Goal: Task Accomplishment & Management: Manage account settings

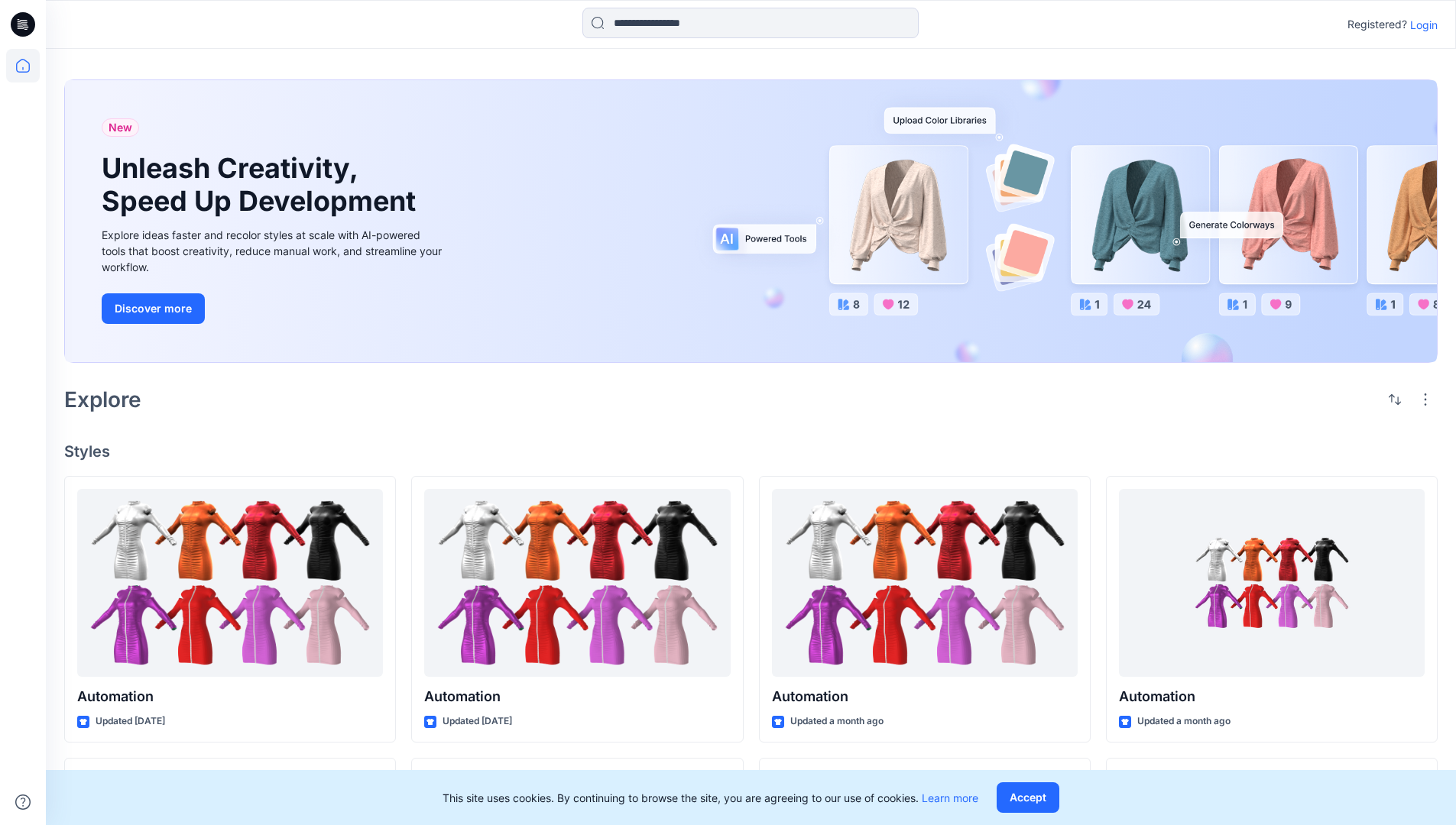
click at [1420, 25] on p "Login" at bounding box center [1423, 25] width 28 height 16
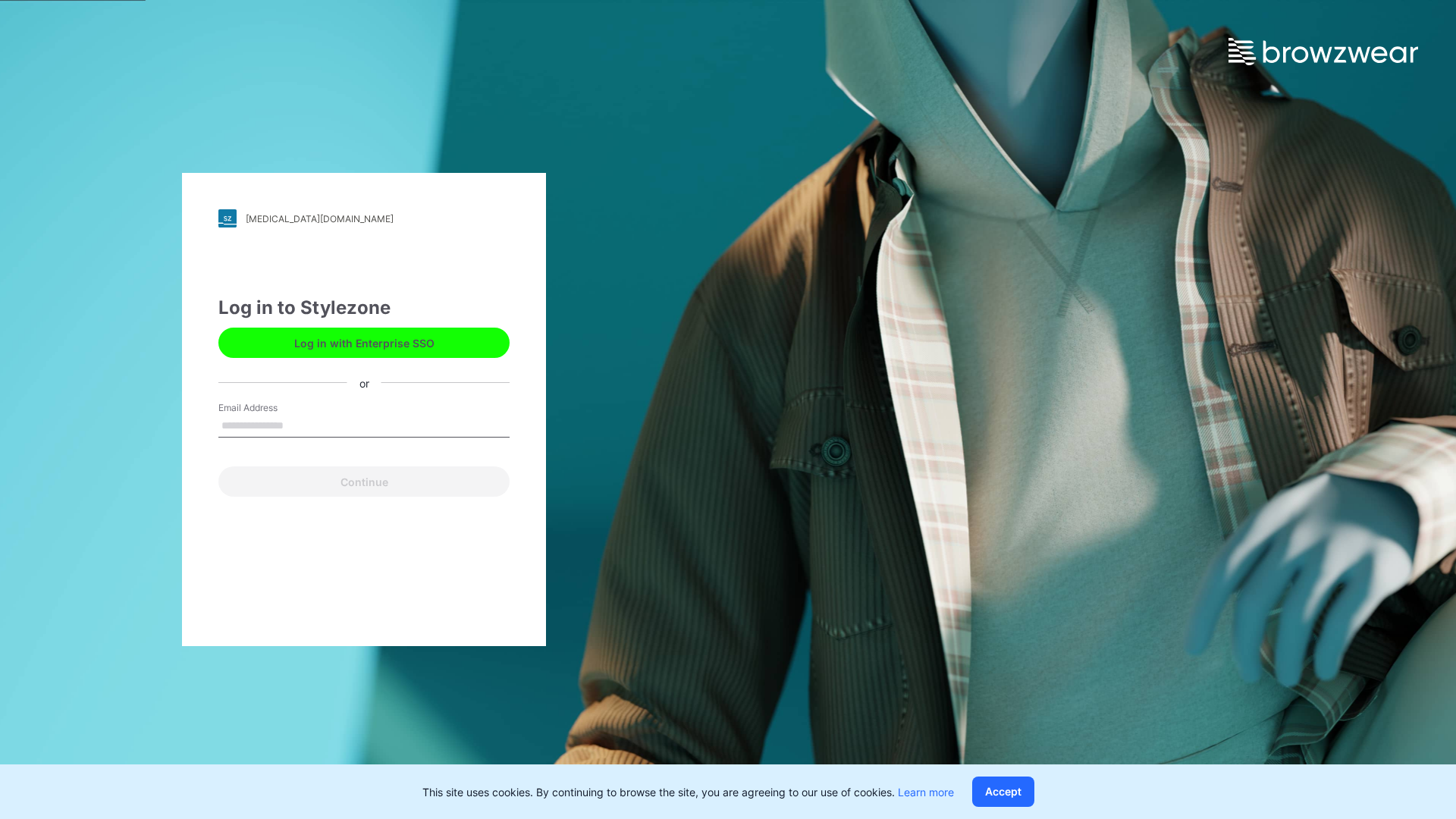
click at [300, 425] on input "Email Address" at bounding box center [364, 426] width 291 height 23
type input "**********"
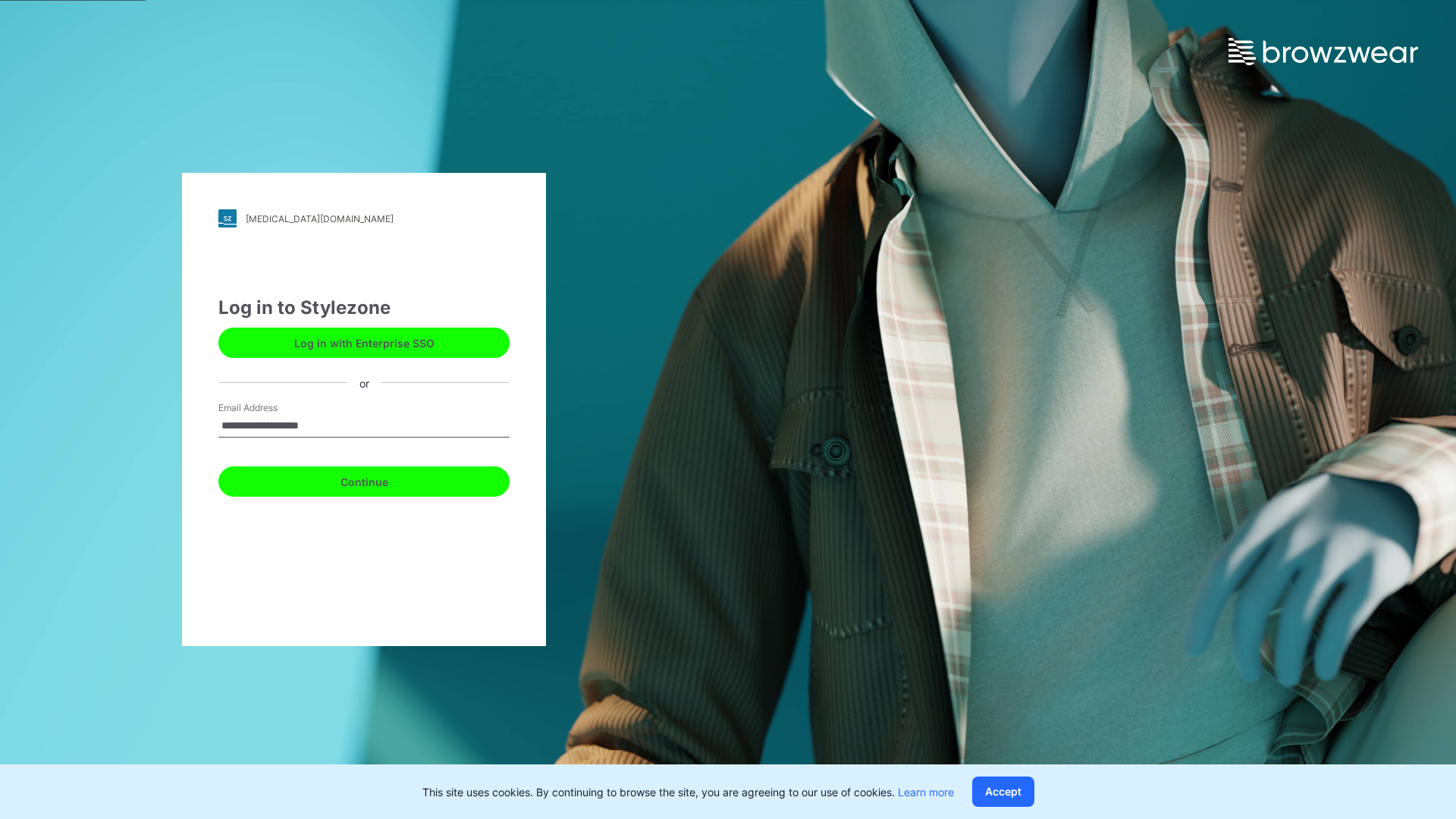
click at [381, 479] on button "Continue" at bounding box center [364, 482] width 291 height 30
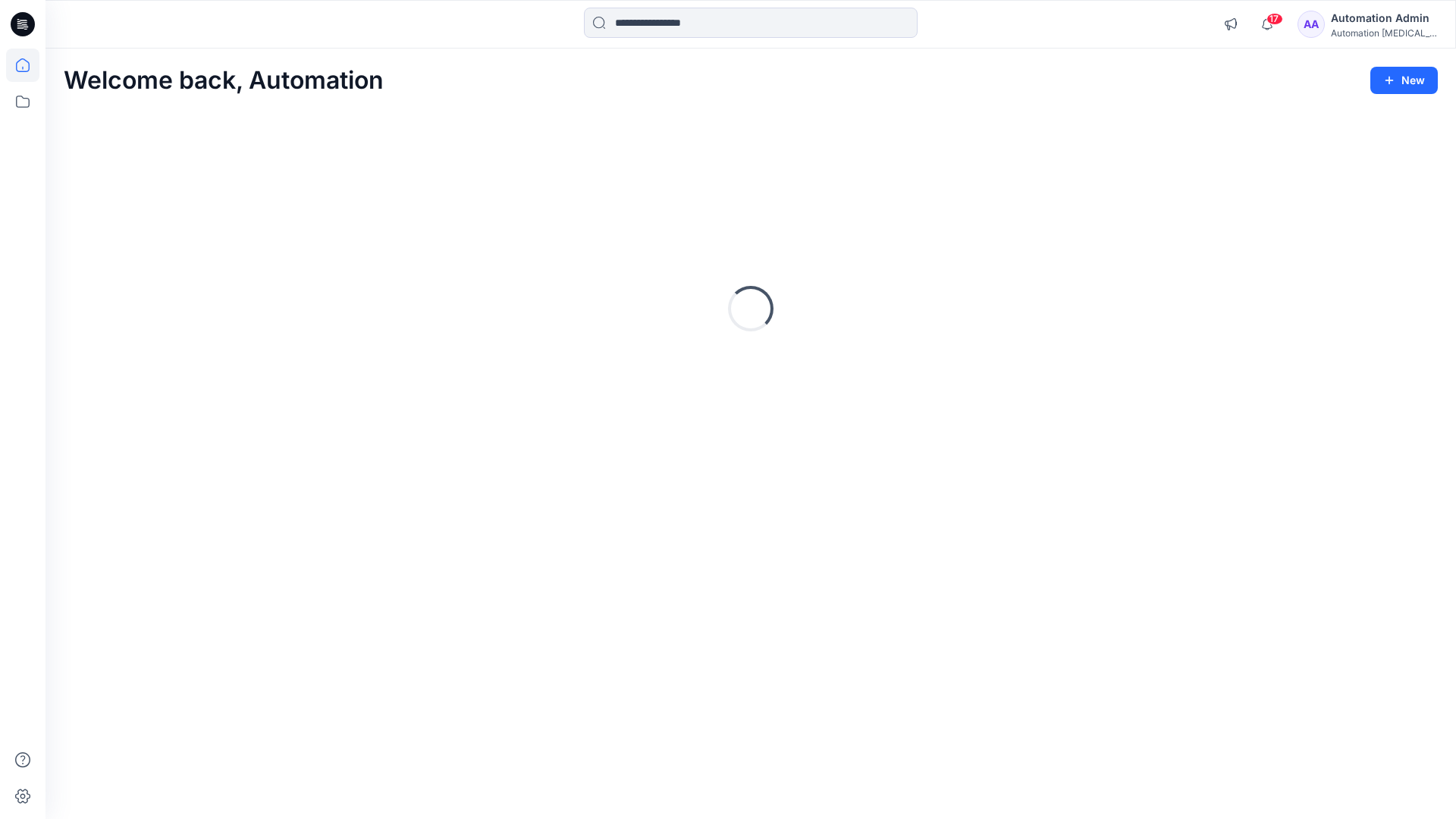
click at [29, 65] on icon at bounding box center [22, 64] width 13 height 13
click at [1236, 27] on icon "button" at bounding box center [1230, 25] width 11 height 12
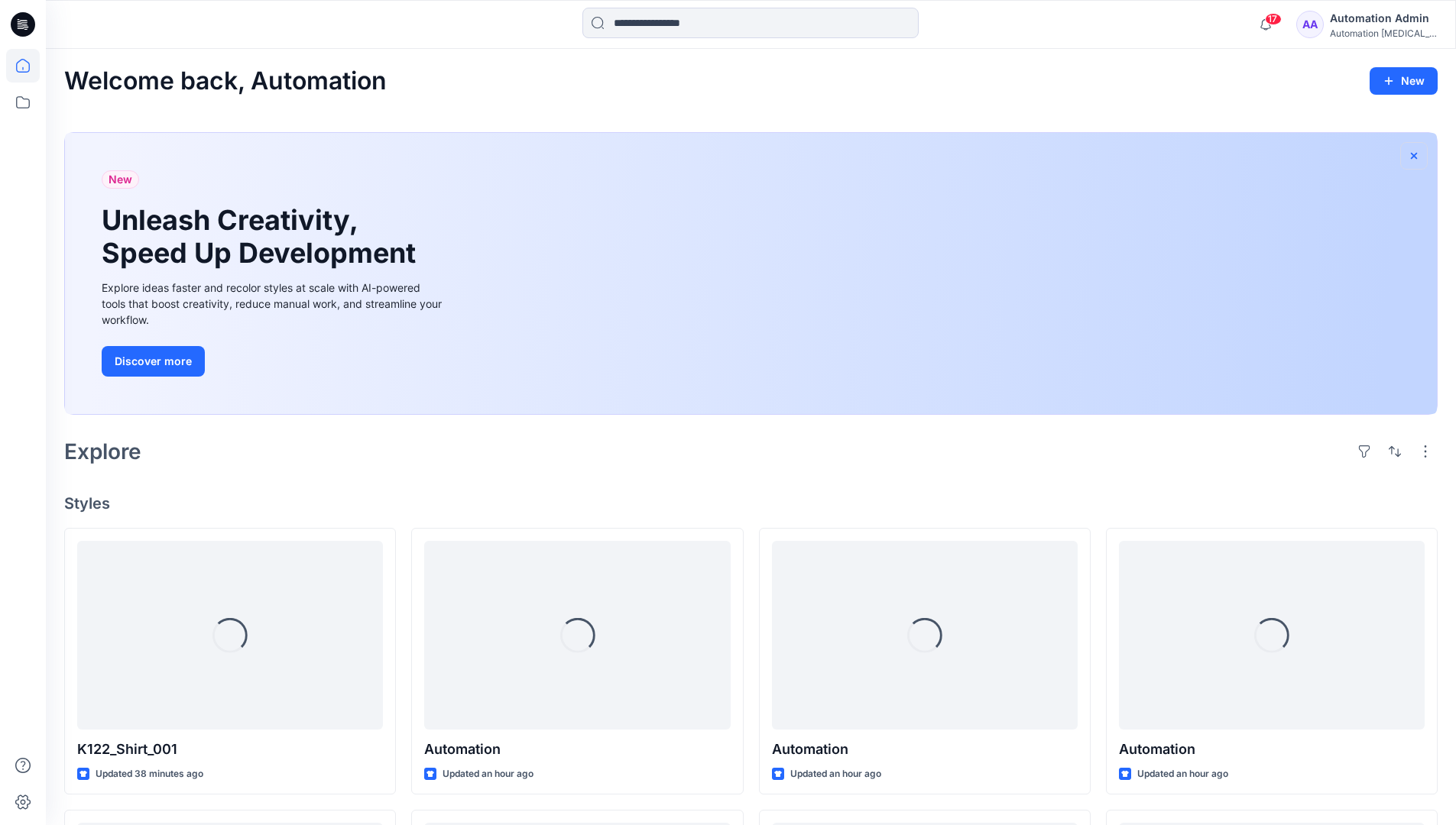
click at [1412, 154] on icon "button" at bounding box center [1413, 156] width 12 height 12
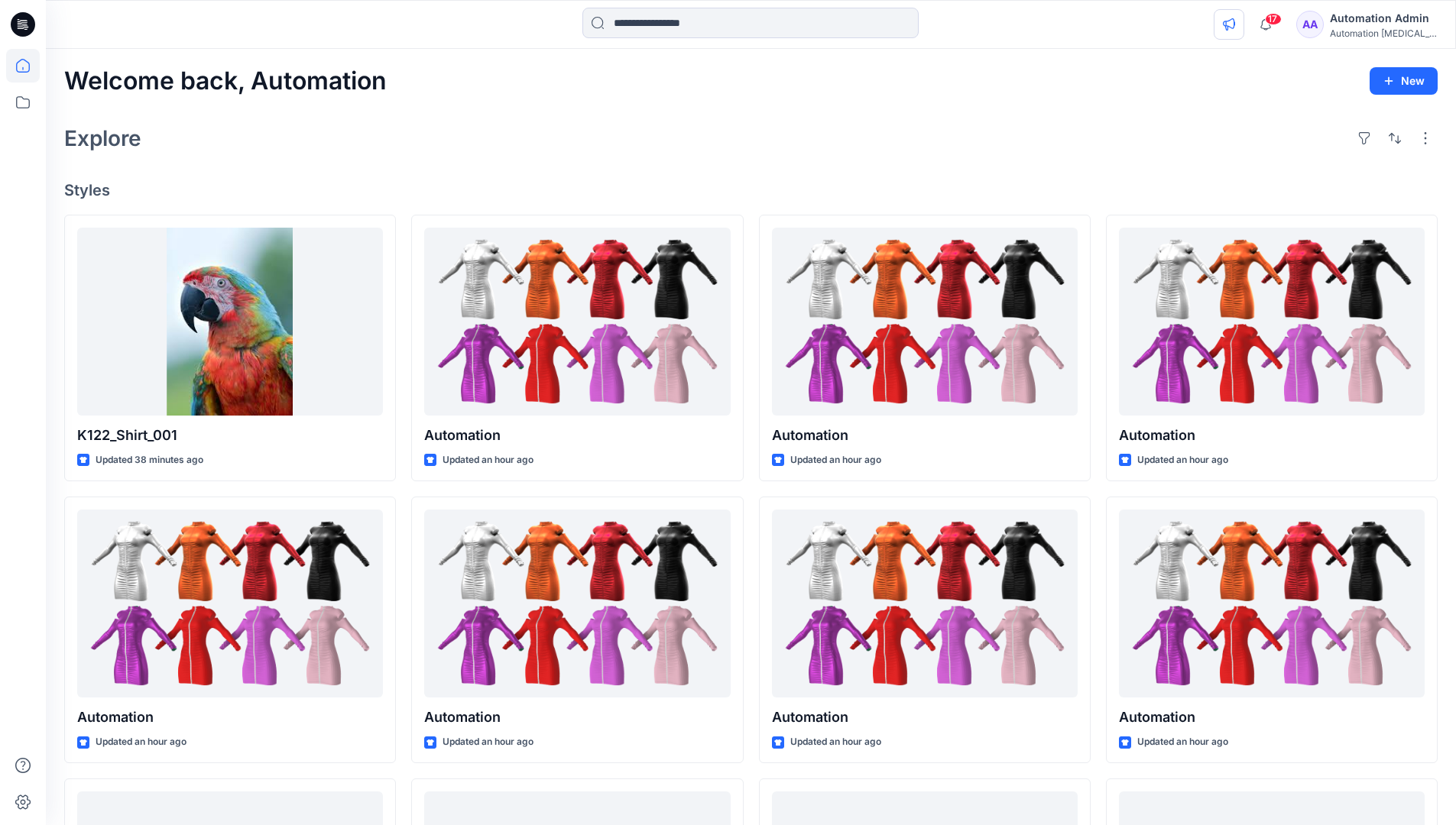
click at [1235, 21] on icon "button" at bounding box center [1228, 25] width 12 height 12
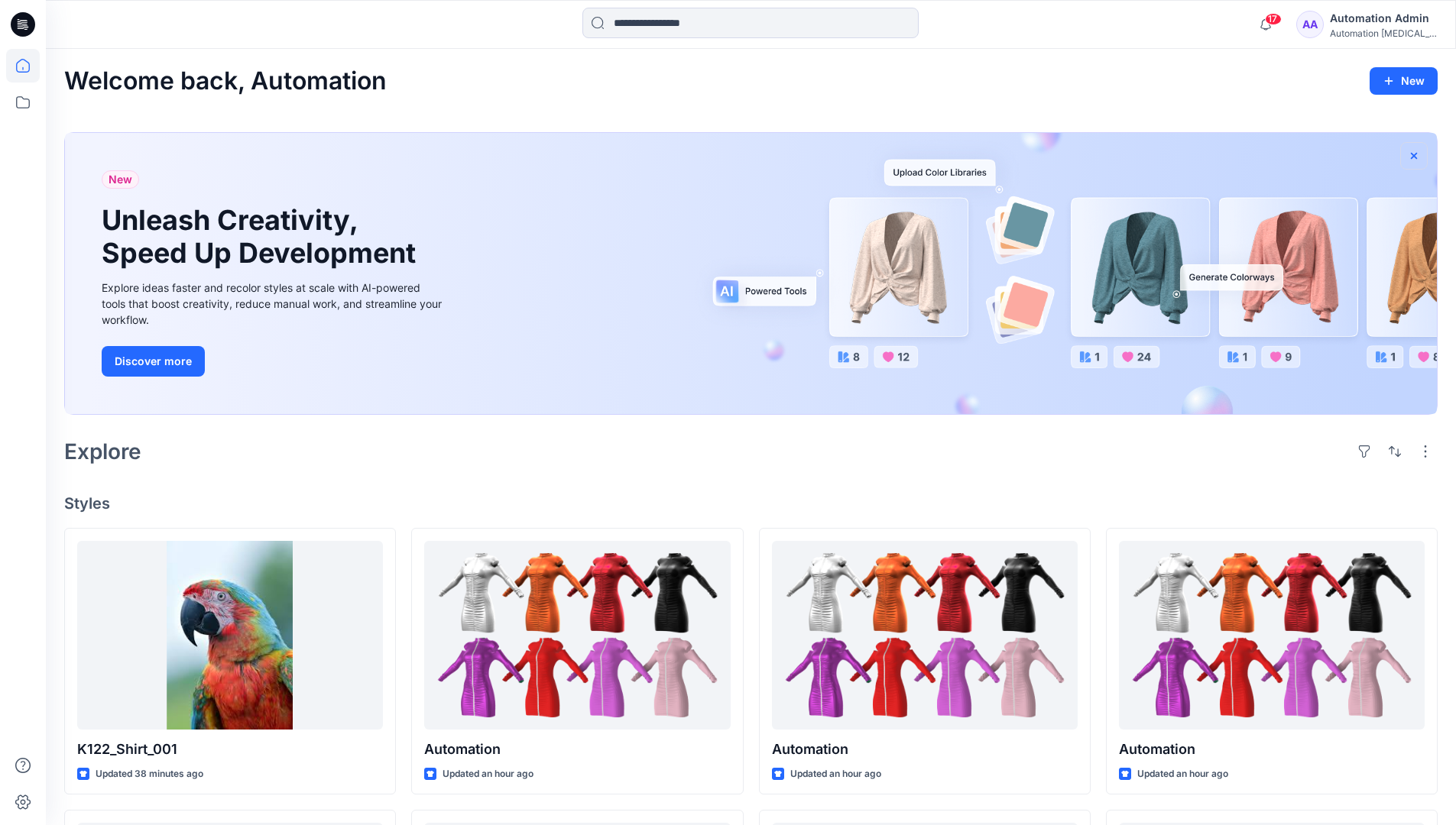
click at [1414, 156] on icon "button" at bounding box center [1413, 155] width 6 height 6
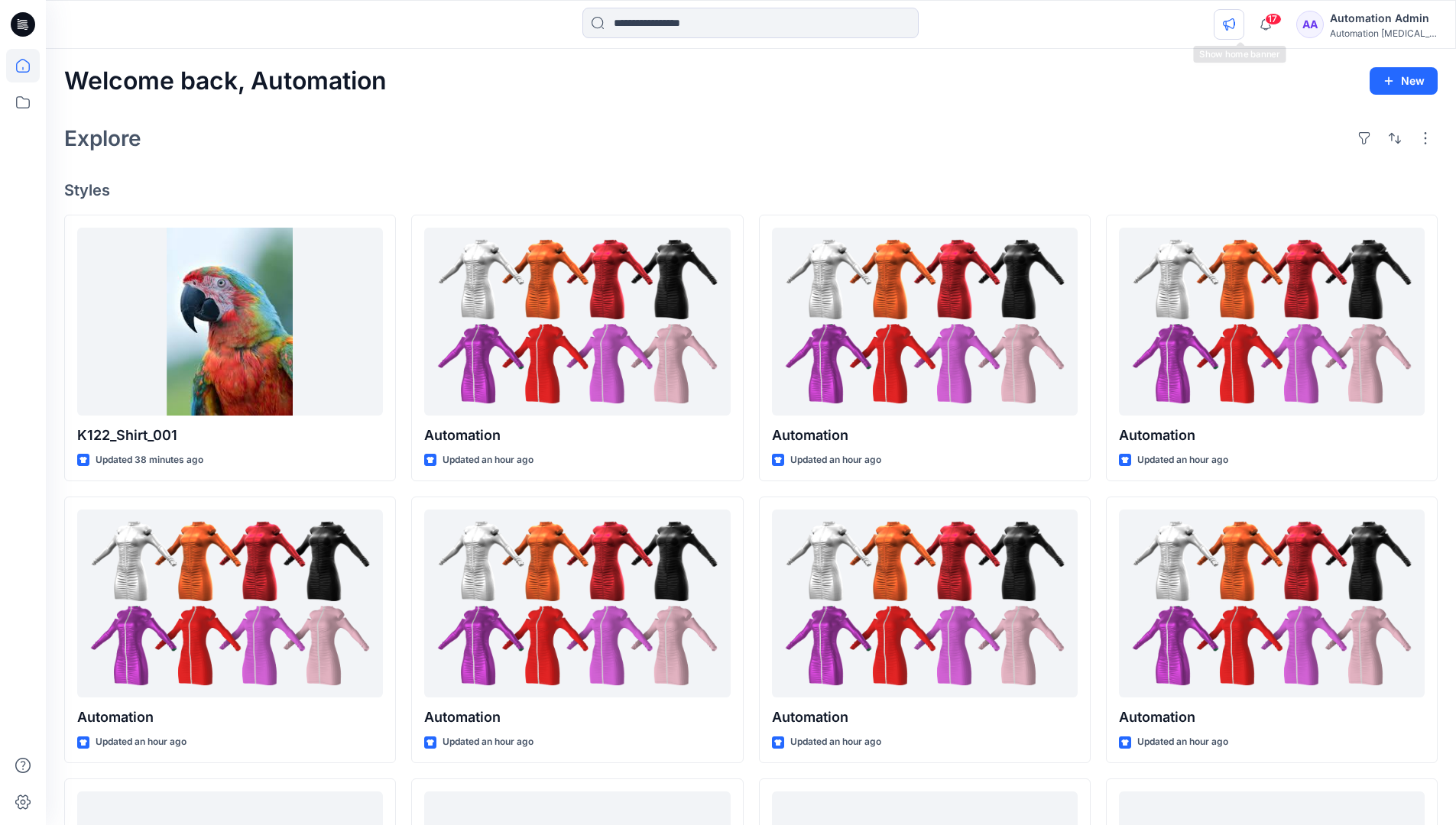
click at [1235, 27] on icon "button" at bounding box center [1228, 25] width 12 height 12
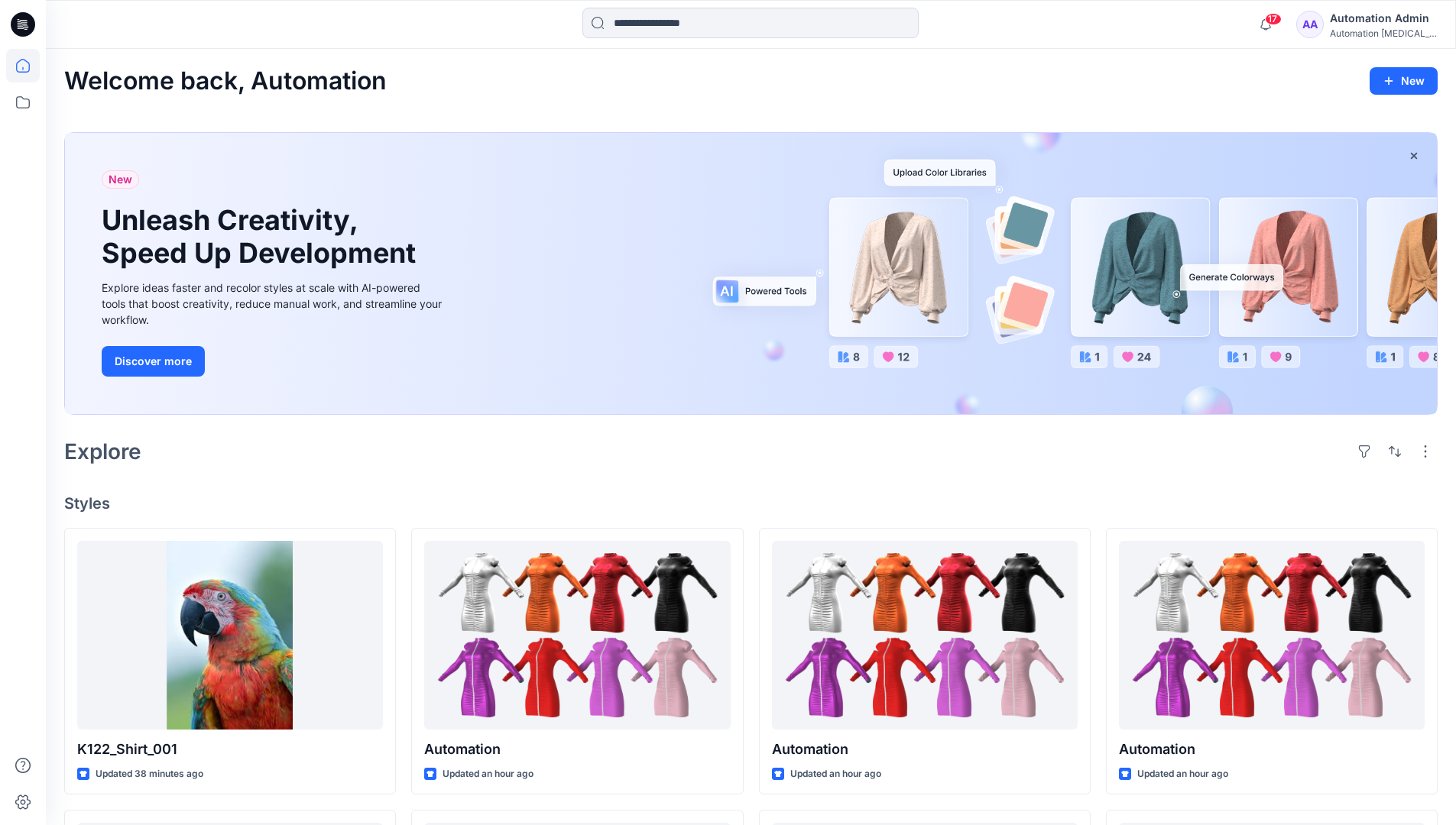
click at [1356, 35] on div "Automation [MEDICAL_DATA]..." at bounding box center [1383, 33] width 107 height 12
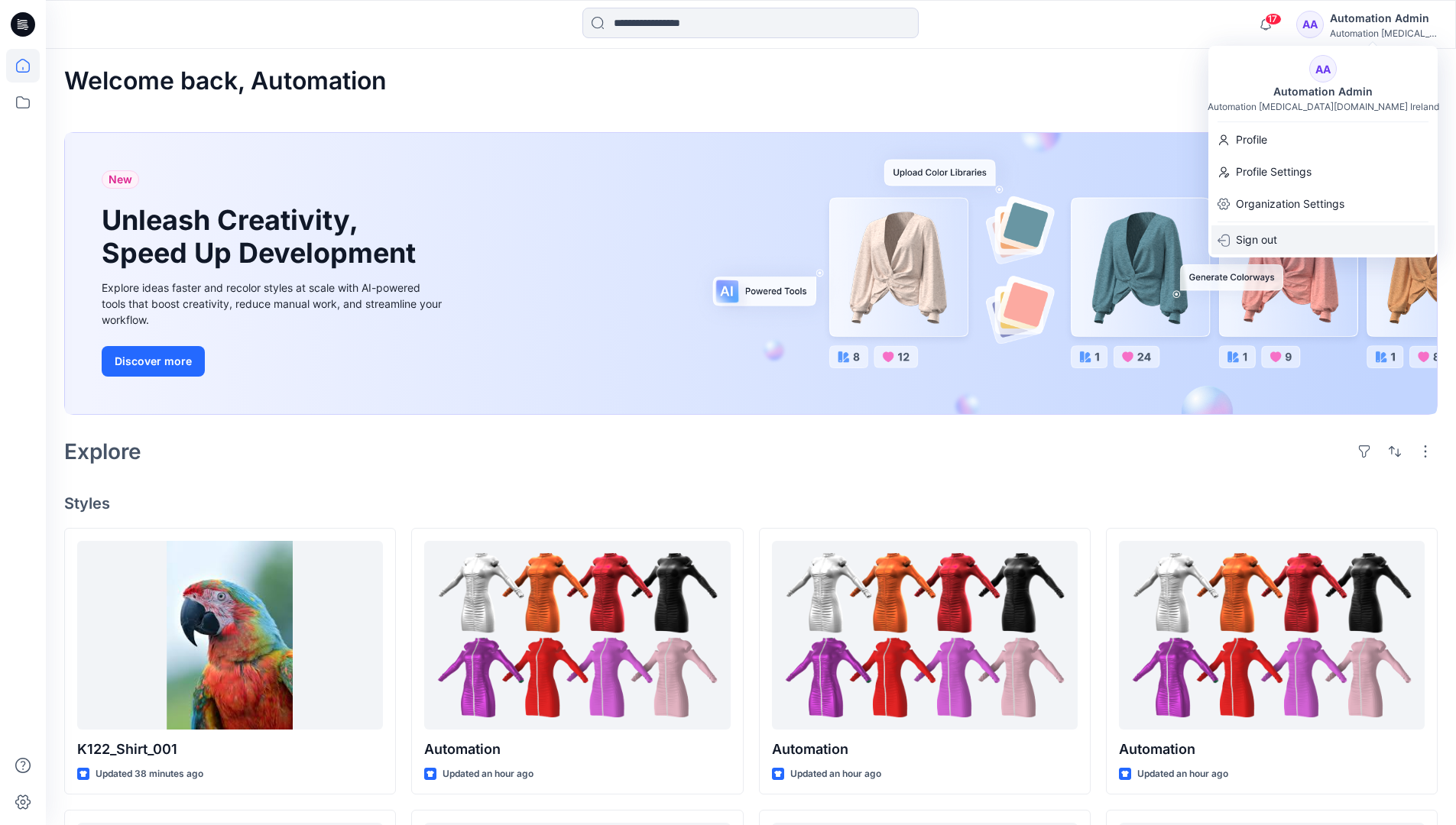
click at [1285, 236] on div "Sign out" at bounding box center [1322, 240] width 223 height 29
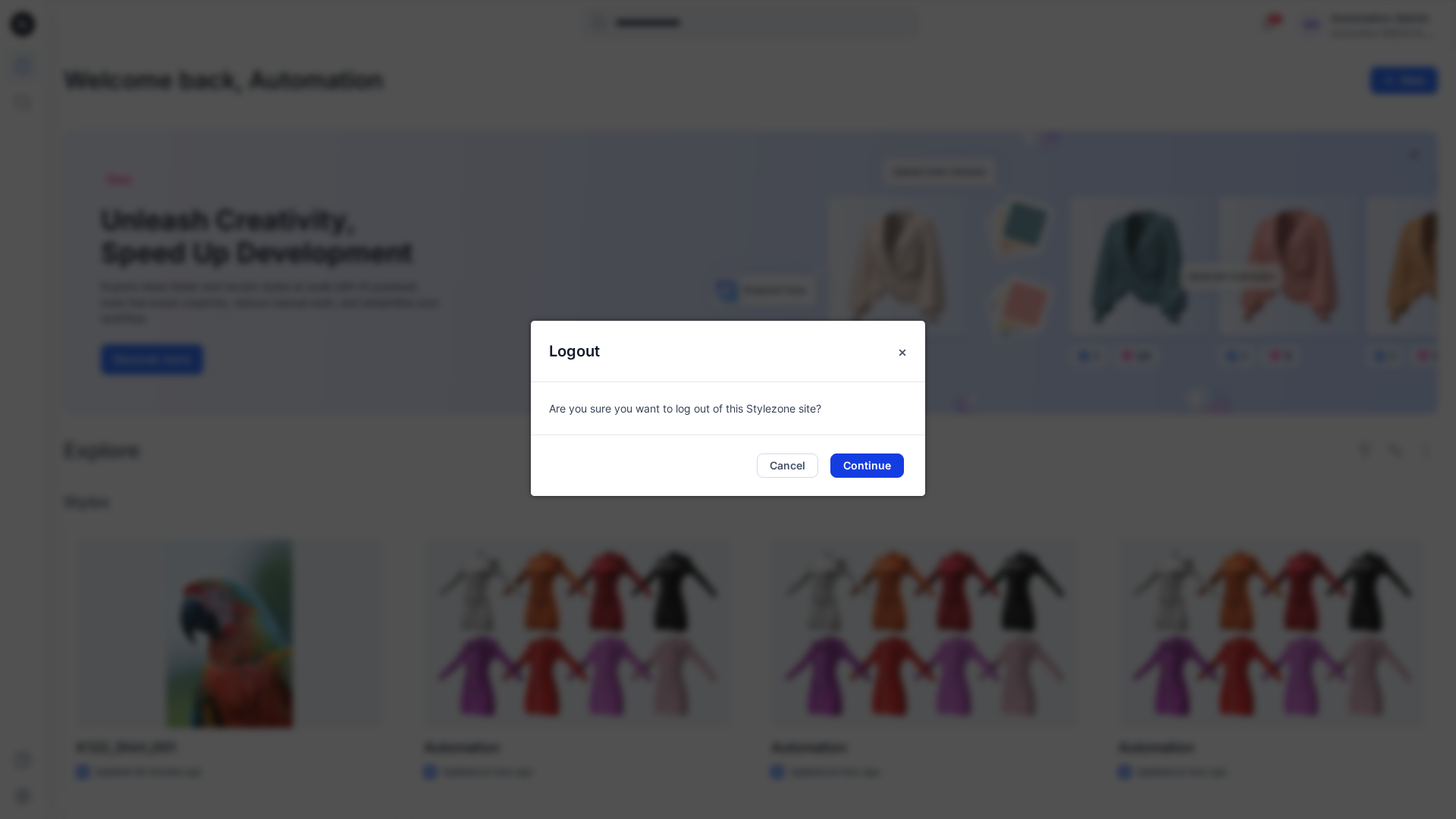
click at [894, 467] on button "Continue" at bounding box center [867, 466] width 73 height 25
